Goal: Book appointment/travel/reservation

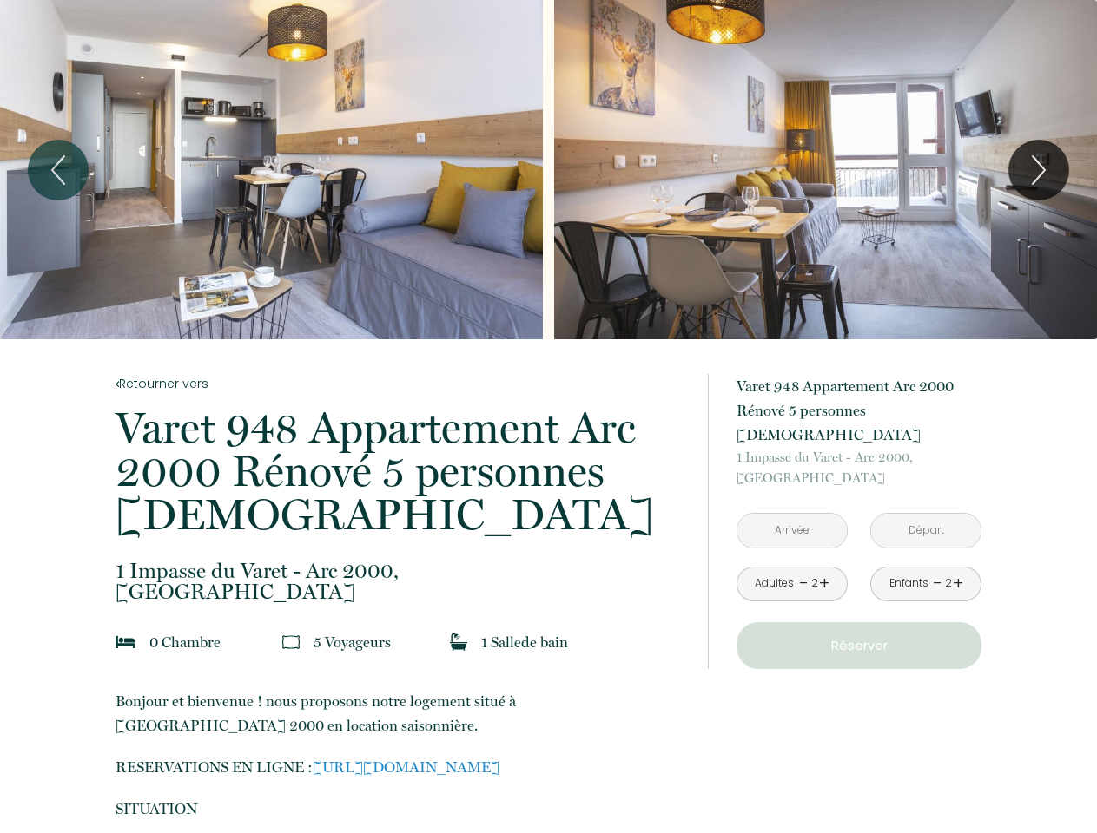
click at [548, 169] on div "Slideshow" at bounding box center [548, 169] width 1097 height 339
click at [271, 169] on div "Slideshow" at bounding box center [271, 169] width 543 height 339
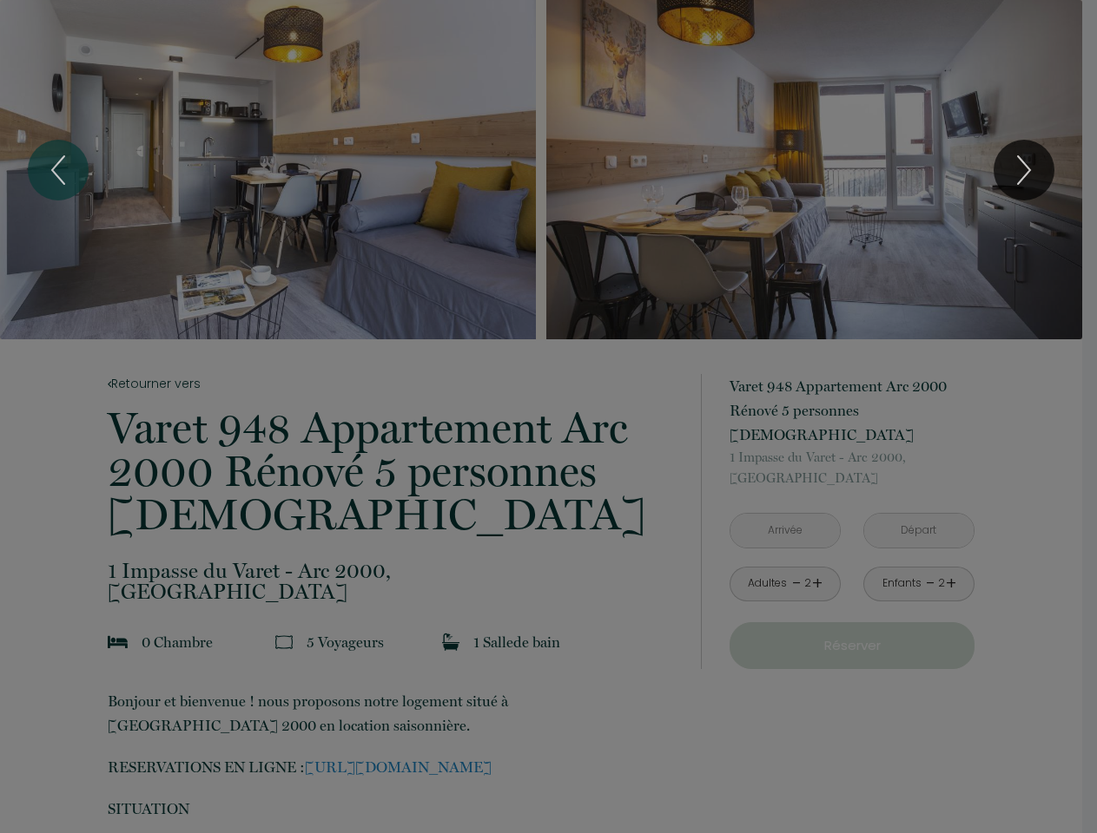
click at [0, 0] on div "Slideshow" at bounding box center [0, 0] width 0 height 0
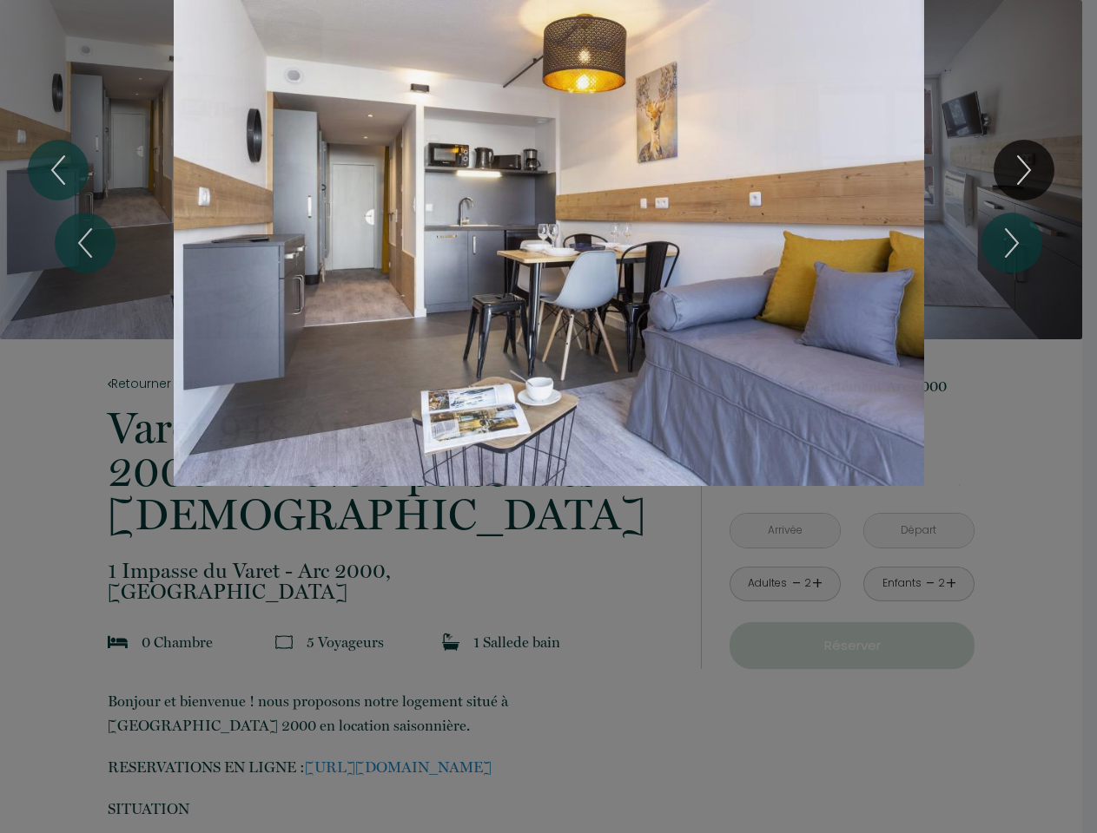
click at [58, 170] on div "1 2" at bounding box center [548, 243] width 1097 height 486
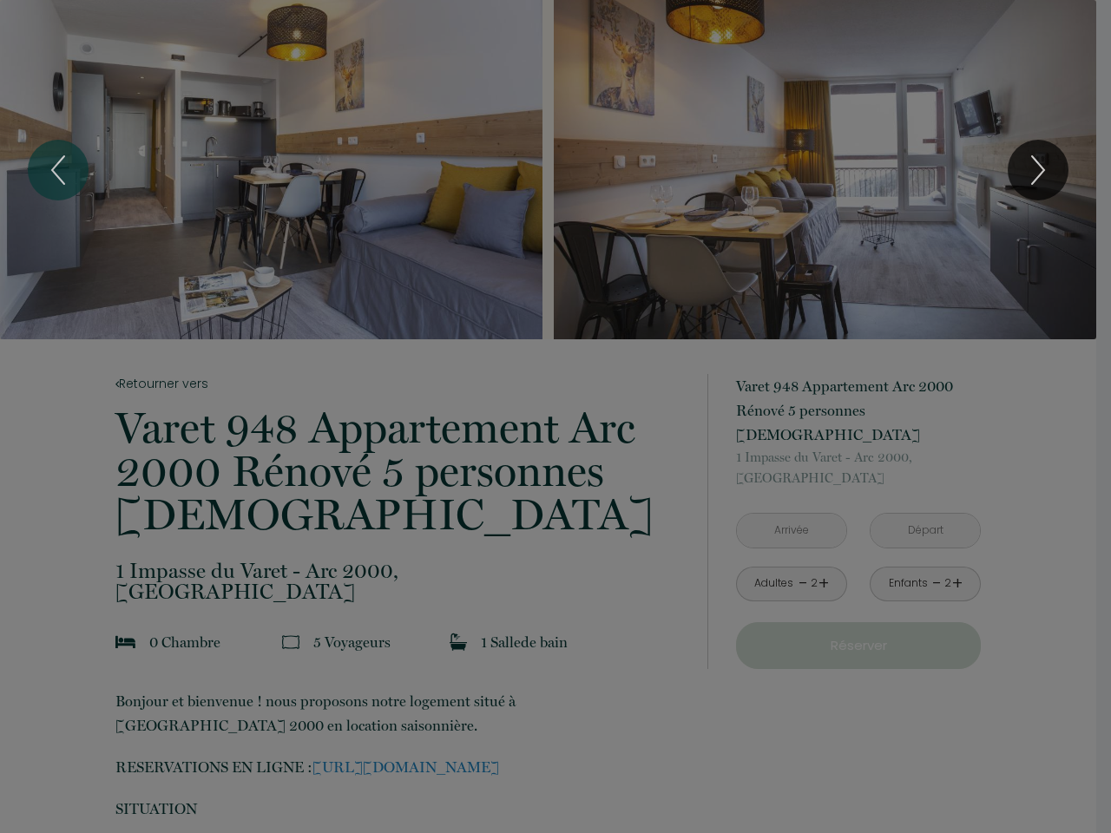
click at [1038, 170] on icon "Next" at bounding box center [1038, 170] width 36 height 52
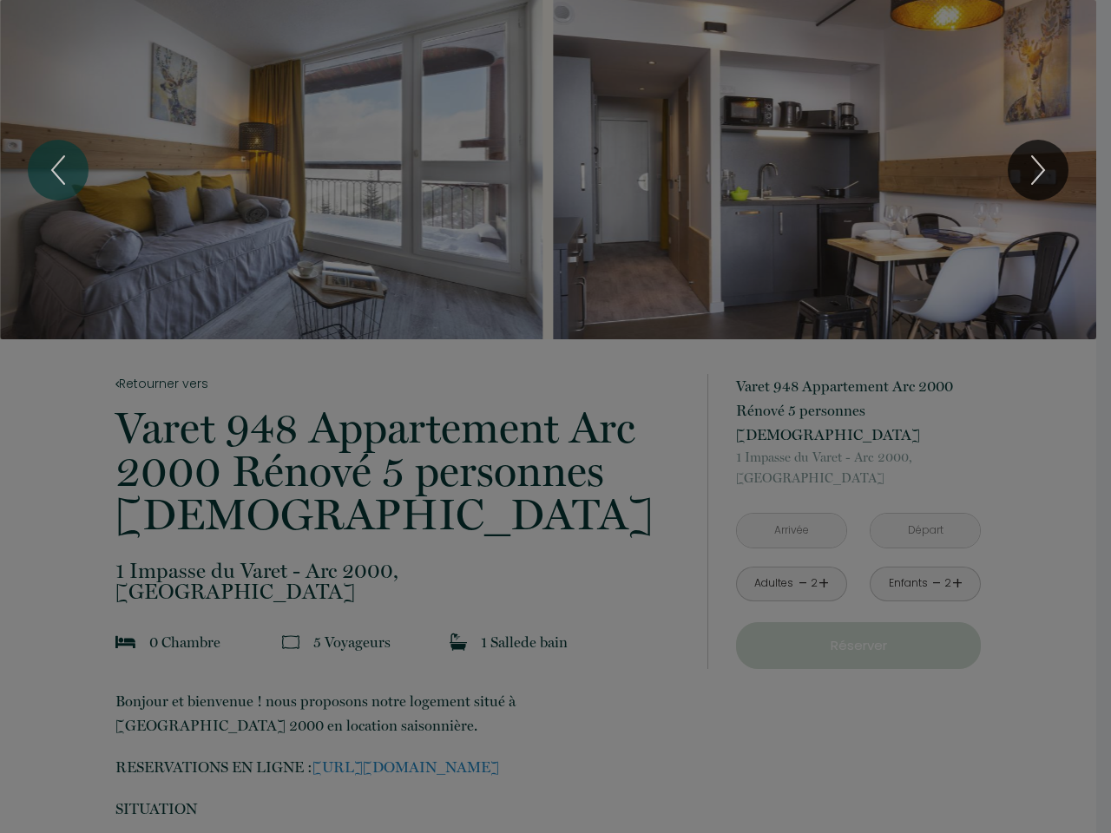
click at [792, 506] on div at bounding box center [555, 416] width 1111 height 833
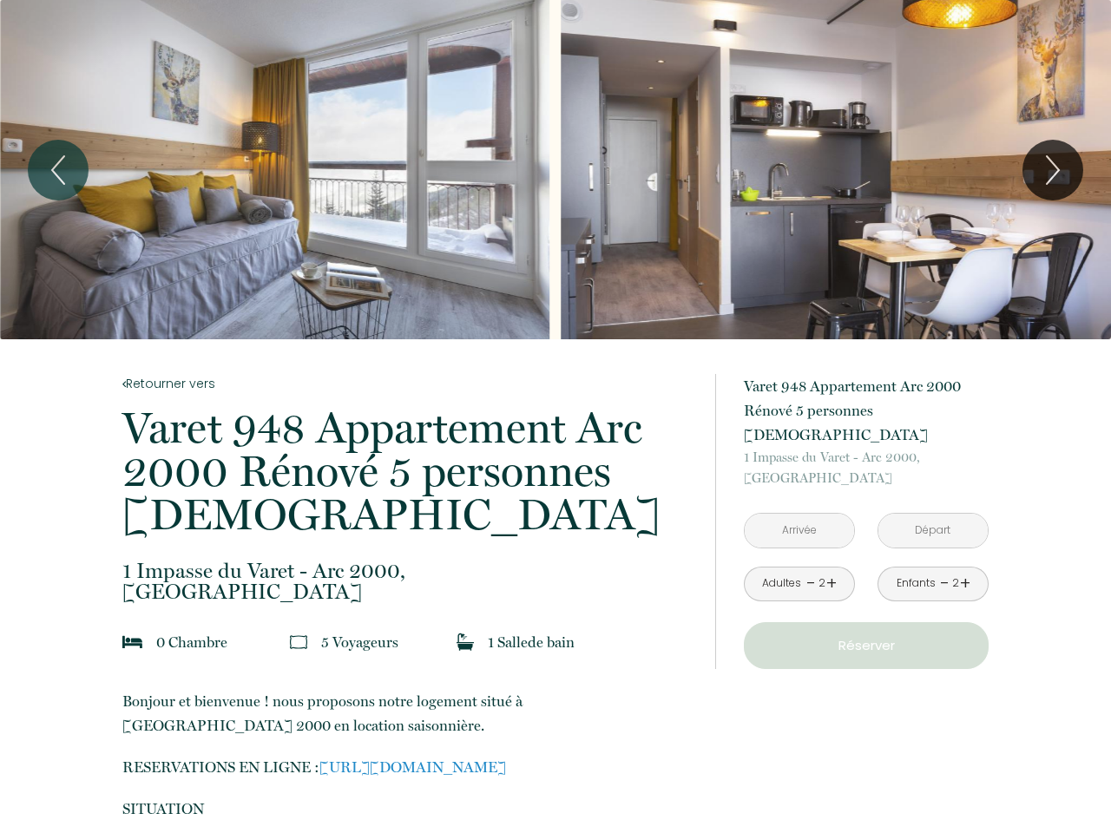
click at [925, 514] on input "text" at bounding box center [933, 531] width 109 height 34
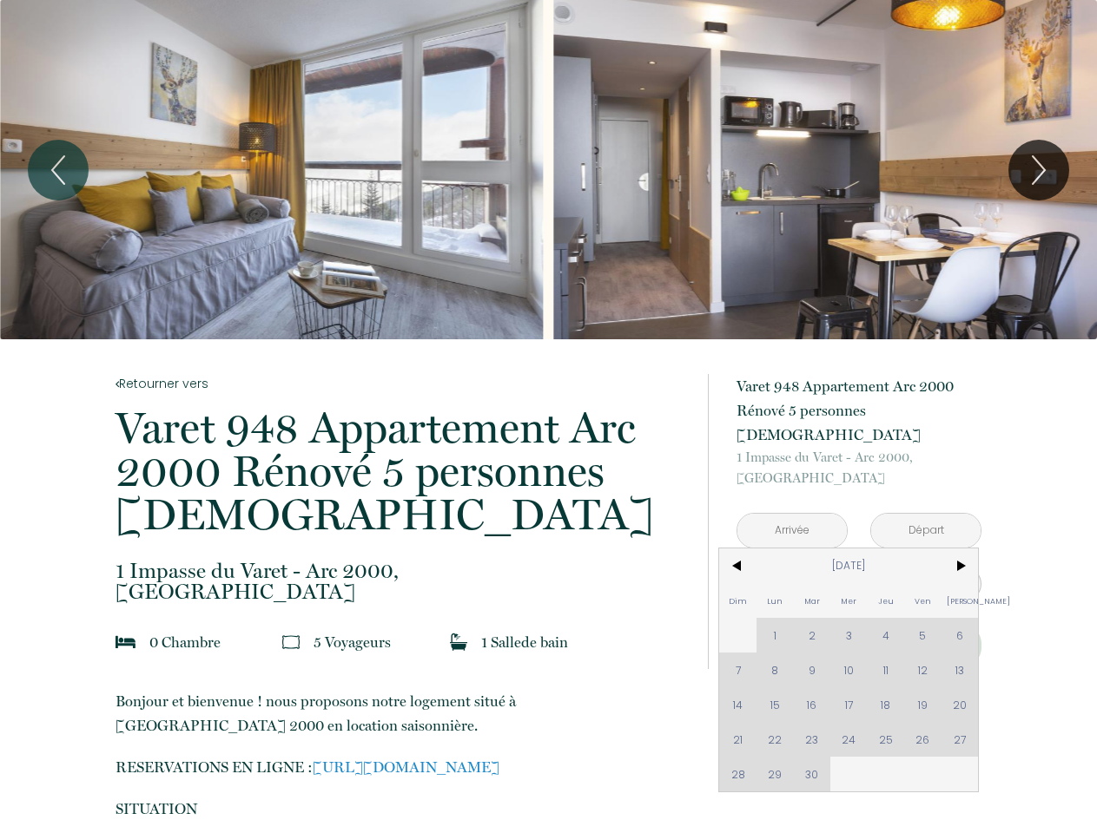
click at [803, 583] on span "Mar" at bounding box center [811, 600] width 37 height 35
click at [822, 583] on span "Mar" at bounding box center [811, 600] width 37 height 35
click at [937, 583] on span "Ven" at bounding box center [922, 600] width 37 height 35
